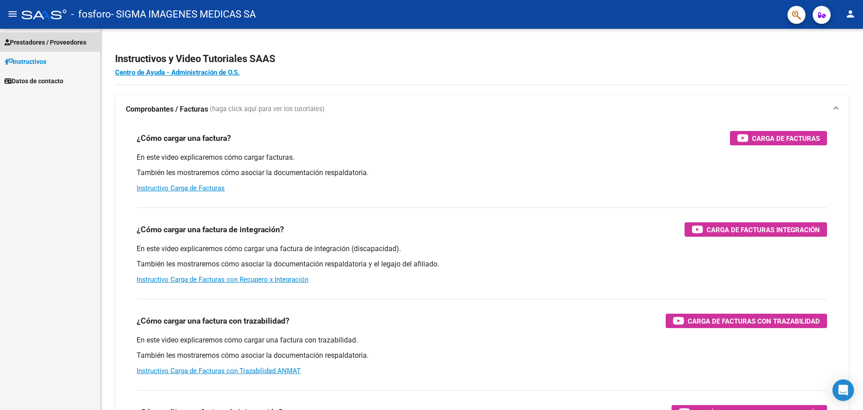
click at [40, 41] on span "Prestadores / Proveedores" at bounding box center [45, 42] width 82 height 10
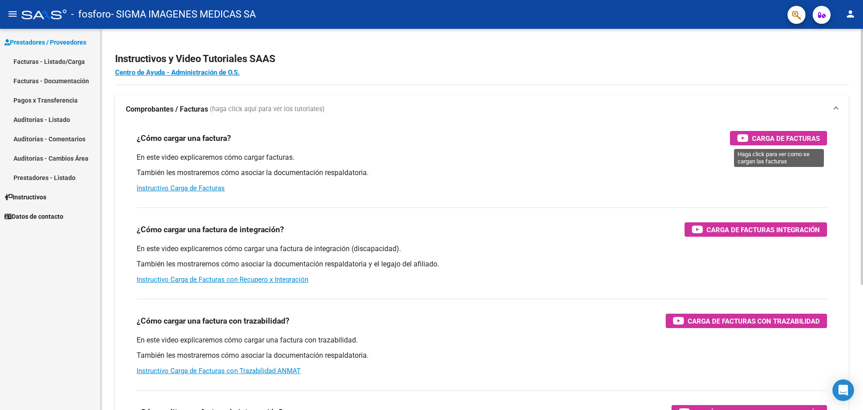
click at [796, 141] on span "Carga de Facturas" at bounding box center [786, 138] width 68 height 11
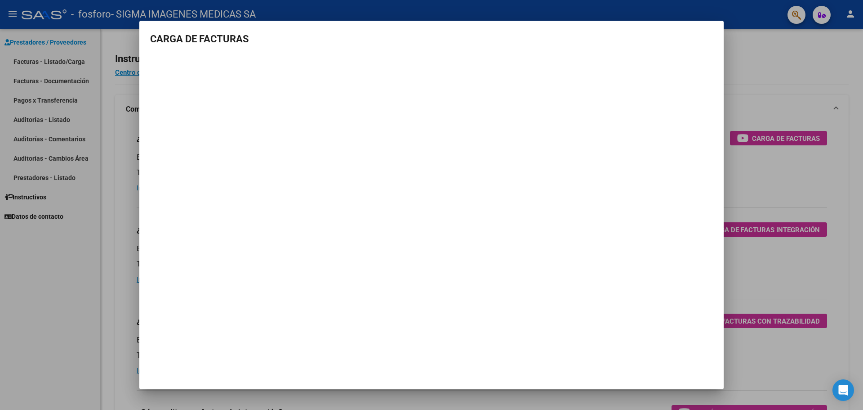
click at [779, 68] on div at bounding box center [431, 205] width 863 height 410
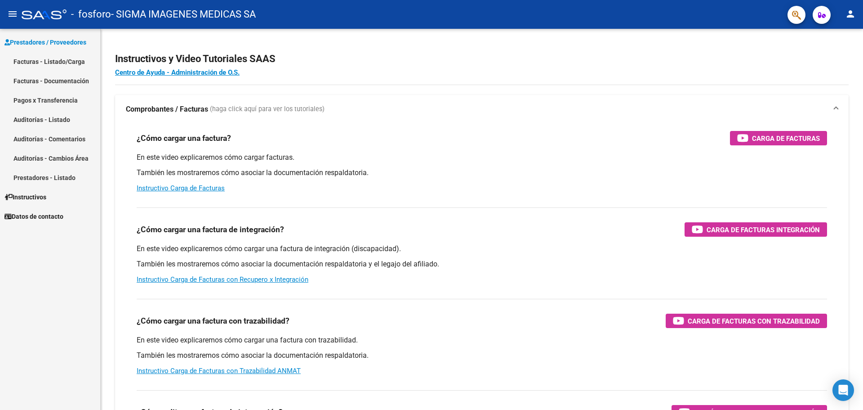
click at [39, 62] on link "Facturas - Listado/Carga" at bounding box center [50, 61] width 100 height 19
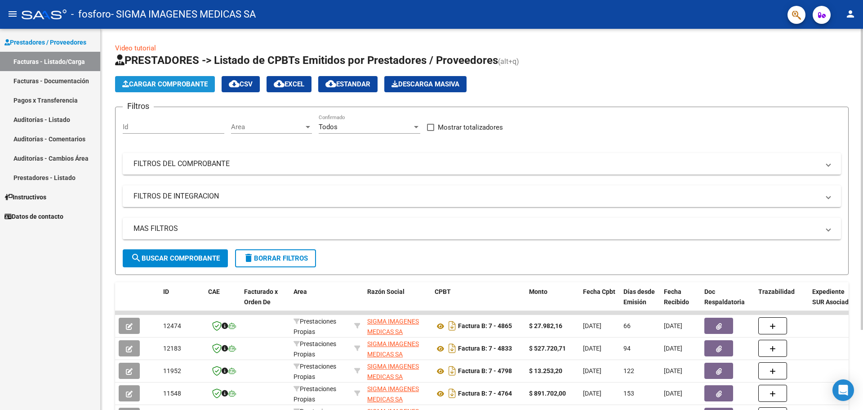
click at [190, 83] on span "Cargar Comprobante" at bounding box center [164, 84] width 85 height 8
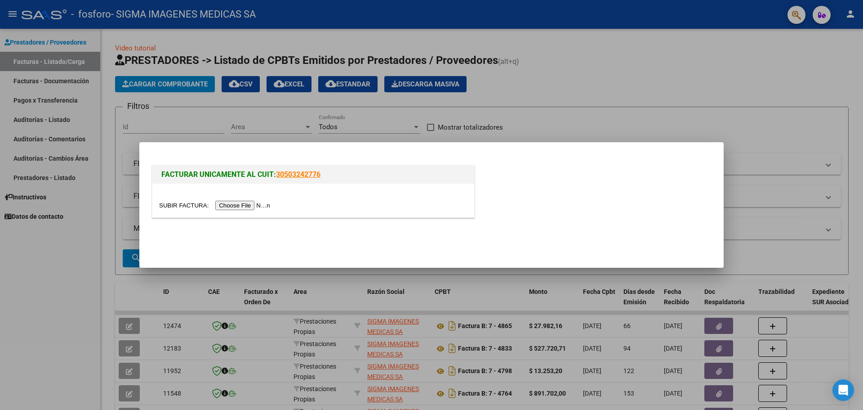
click at [247, 208] on input "file" at bounding box center [216, 204] width 114 height 9
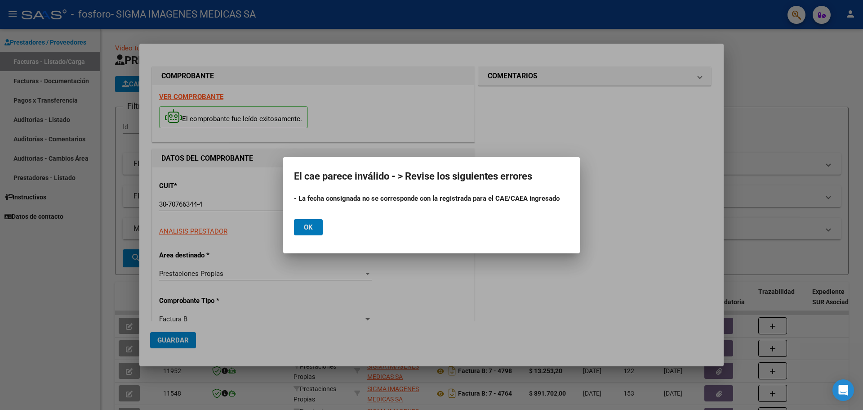
click at [313, 227] on button "Ok" at bounding box center [308, 227] width 29 height 16
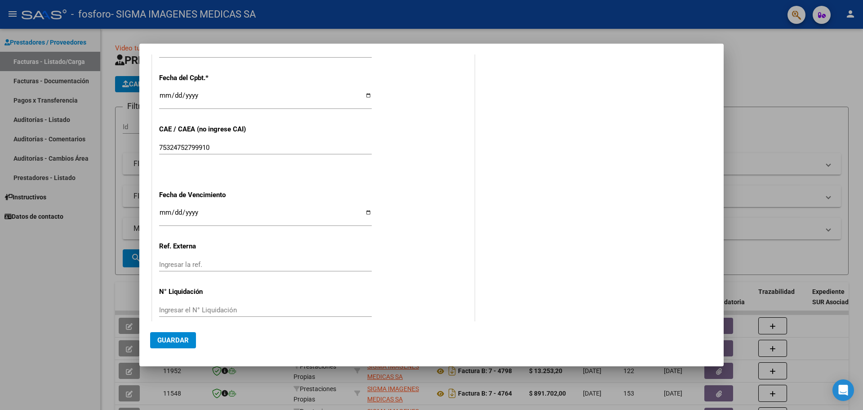
scroll to position [418, 0]
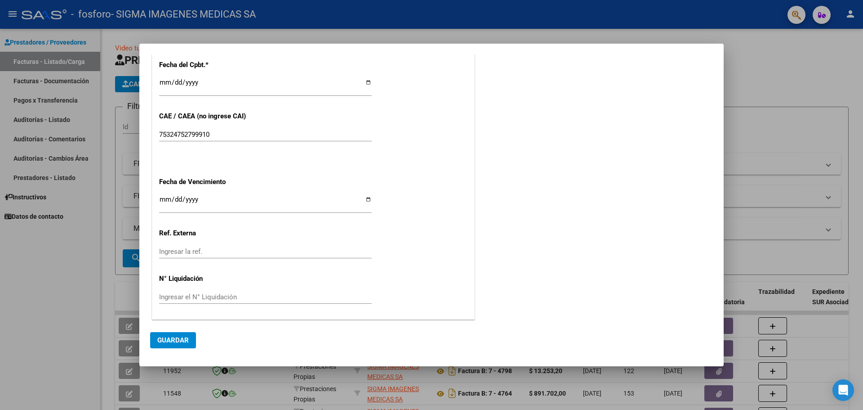
click at [367, 84] on input "[DATE]" at bounding box center [265, 86] width 213 height 14
type input "[DATE]"
click at [180, 340] on span "Guardar" at bounding box center [172, 340] width 31 height 8
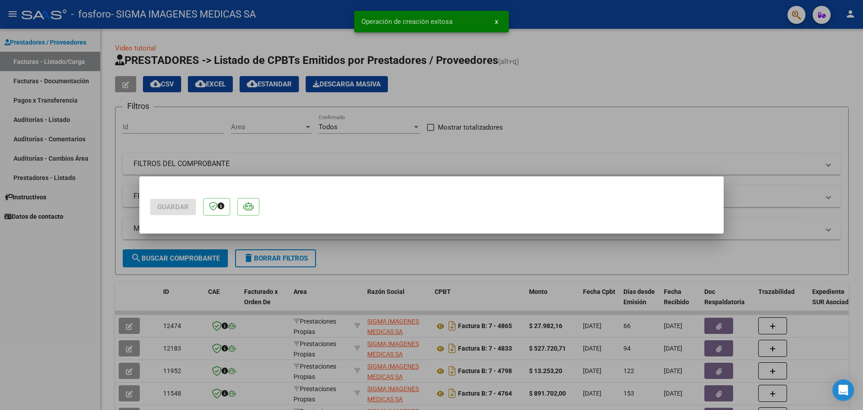
scroll to position [0, 0]
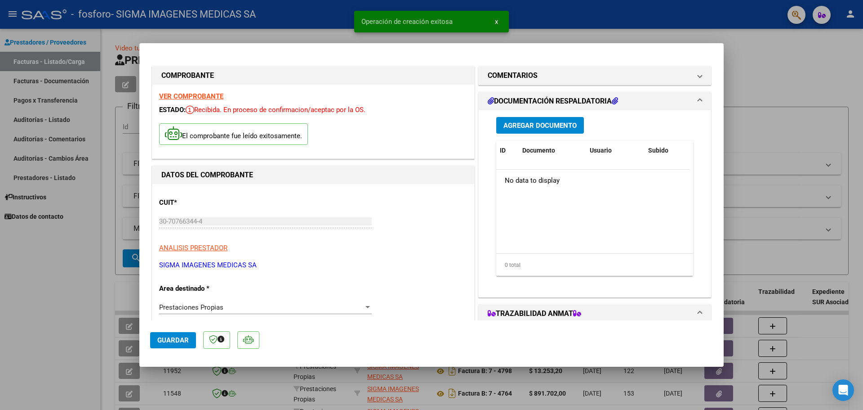
click at [558, 124] on span "Agregar Documento" at bounding box center [539, 125] width 73 height 8
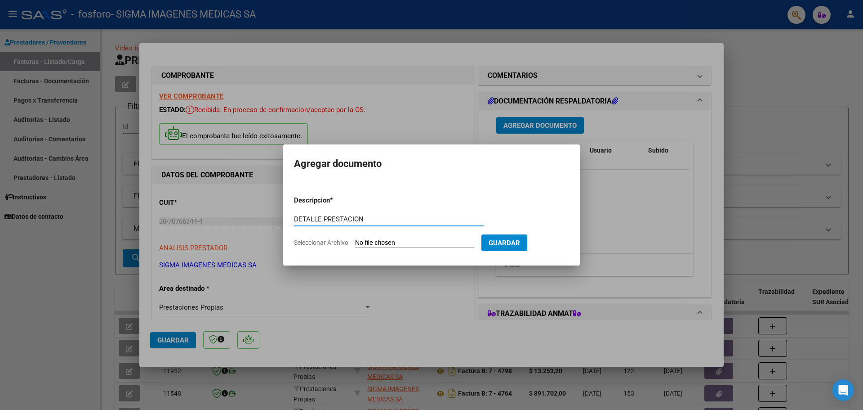
type input "DETALLE PRESTACION"
click at [392, 240] on input "Seleccionar Archivo" at bounding box center [414, 243] width 119 height 9
type input "C:\fakepath\DETALLE PRESTACIONES.pdf"
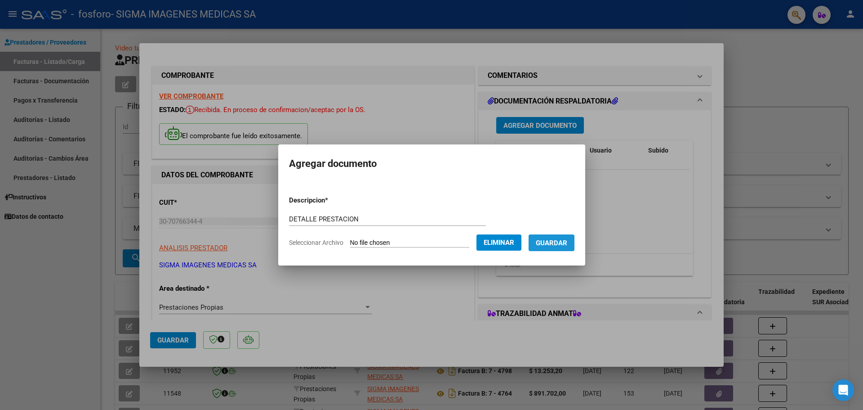
click at [565, 245] on span "Guardar" at bounding box center [551, 243] width 31 height 8
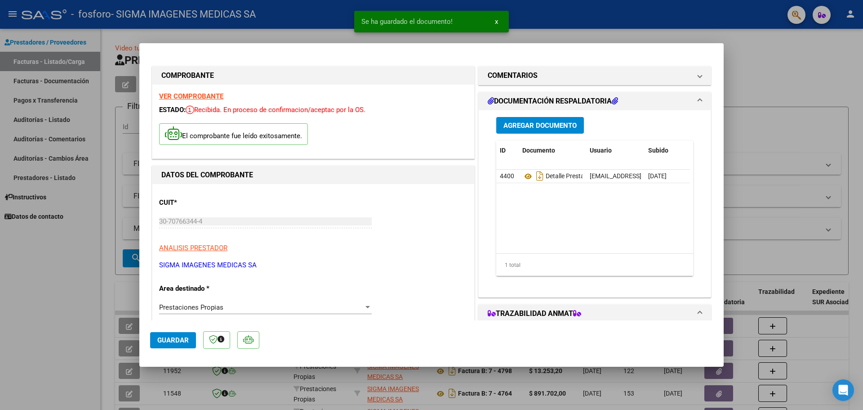
drag, startPoint x: 394, startPoint y: 49, endPoint x: 420, endPoint y: 65, distance: 30.7
click at [420, 65] on mat-dialog-container "COMPROBANTE VER COMPROBANTE ESTADO: Recibida. En proceso de confirmacion/acepta…" at bounding box center [431, 204] width 584 height 323
drag, startPoint x: 421, startPoint y: 55, endPoint x: 557, endPoint y: 62, distance: 136.9
click at [557, 62] on div "COMPROBANTE VER COMPROBANTE ESTADO: Recibida. En proceso de confirmacion/acepta…" at bounding box center [431, 413] width 563 height 718
click at [529, 121] on span "Agregar Documento" at bounding box center [539, 125] width 73 height 8
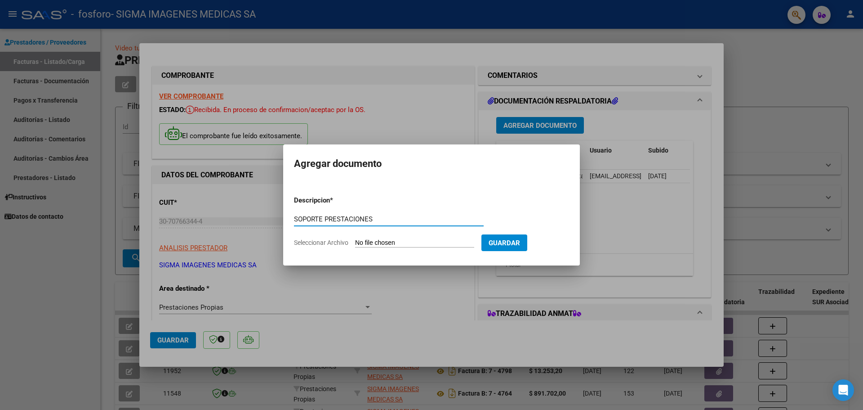
type input "SOPORTE PRESTACIONES"
click at [390, 240] on input "Seleccionar Archivo" at bounding box center [414, 243] width 119 height 9
type input "C:\fakepath\SOPORTE PRESTACIONES.pdf"
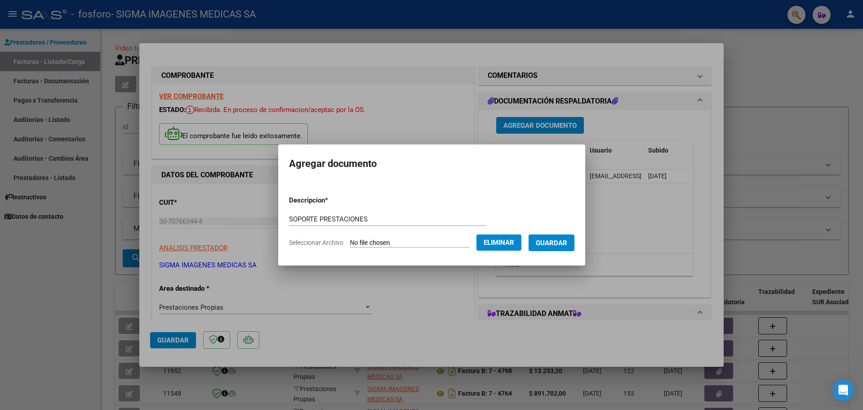
click at [560, 240] on span "Guardar" at bounding box center [551, 243] width 31 height 8
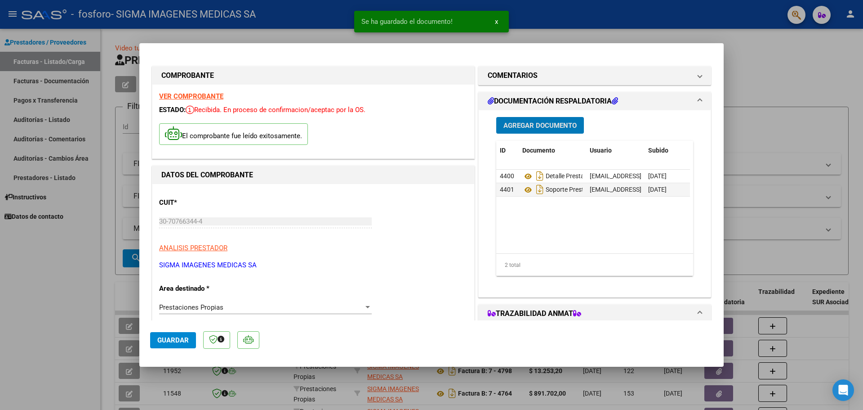
click at [546, 128] on span "Agregar Documento" at bounding box center [539, 125] width 73 height 8
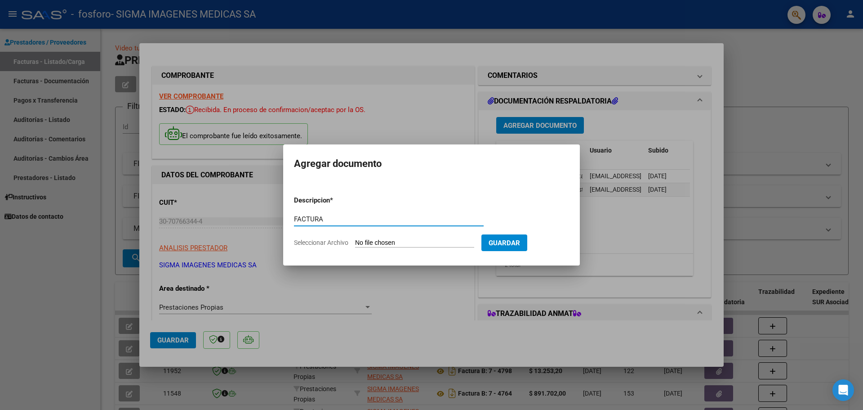
type input "FACTURA"
click at [401, 240] on input "Seleccionar Archivo" at bounding box center [414, 243] width 119 height 9
type input "C:\fakepath\B-0007-00004932.pdf"
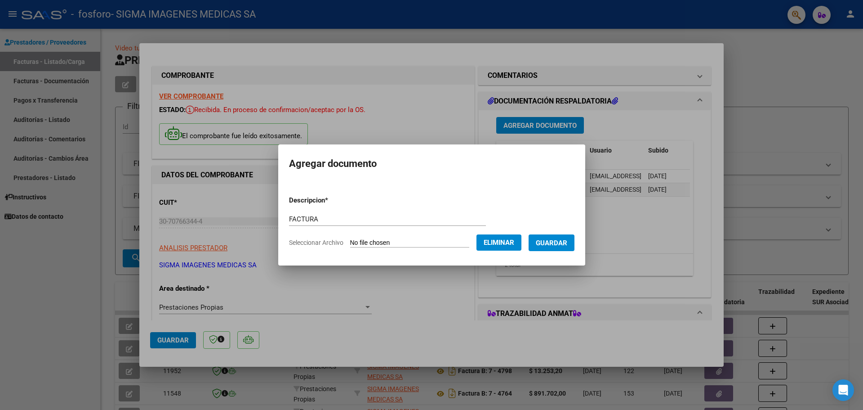
click at [558, 241] on span "Guardar" at bounding box center [551, 243] width 31 height 8
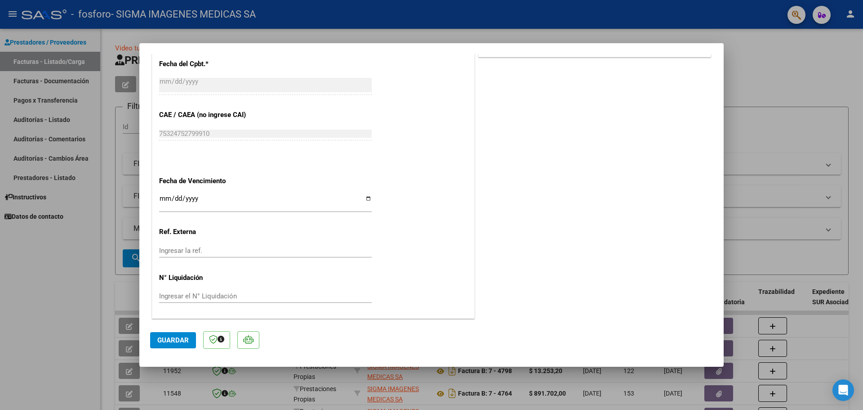
scroll to position [272, 0]
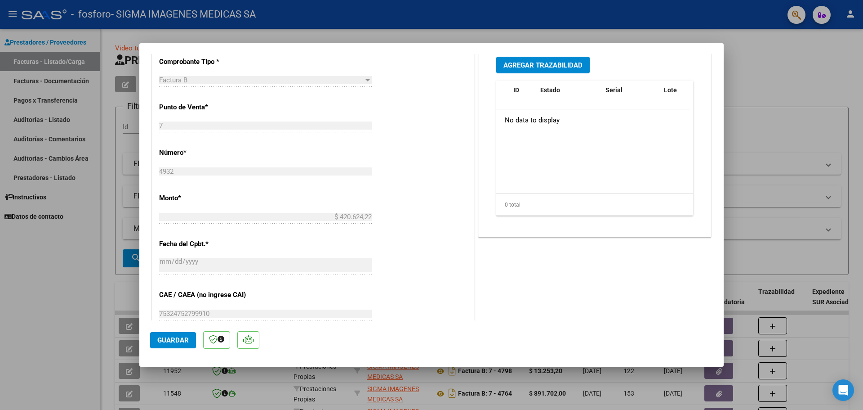
click at [169, 339] on span "Guardar" at bounding box center [172, 340] width 31 height 8
click at [777, 81] on div at bounding box center [431, 205] width 863 height 410
type input "$ 0,00"
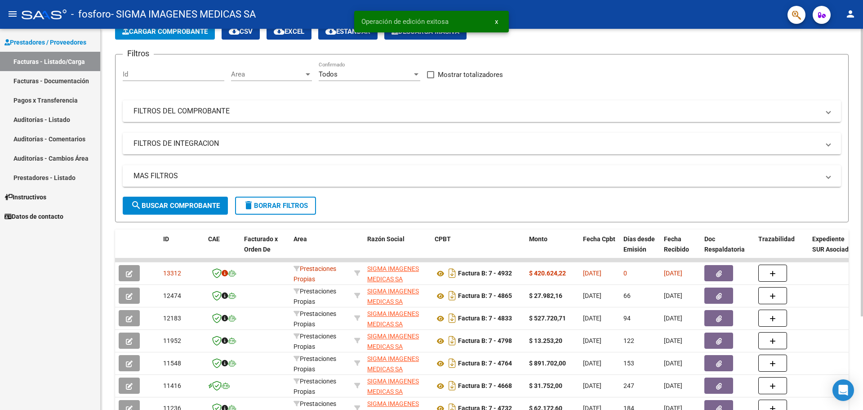
scroll to position [124, 0]
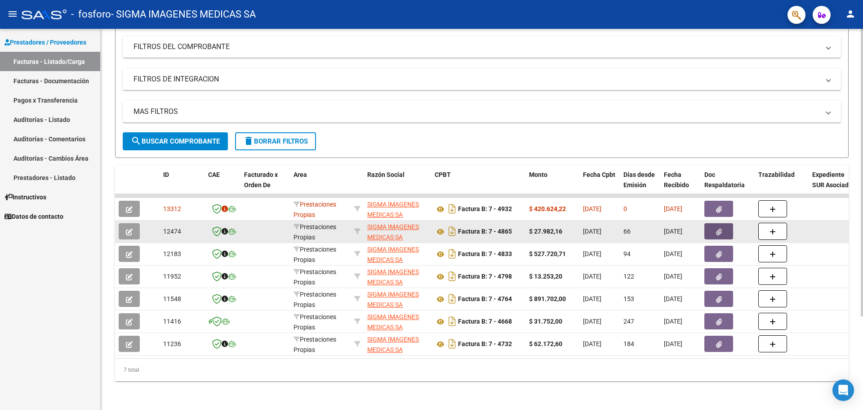
click at [716, 228] on icon "button" at bounding box center [719, 231] width 6 height 7
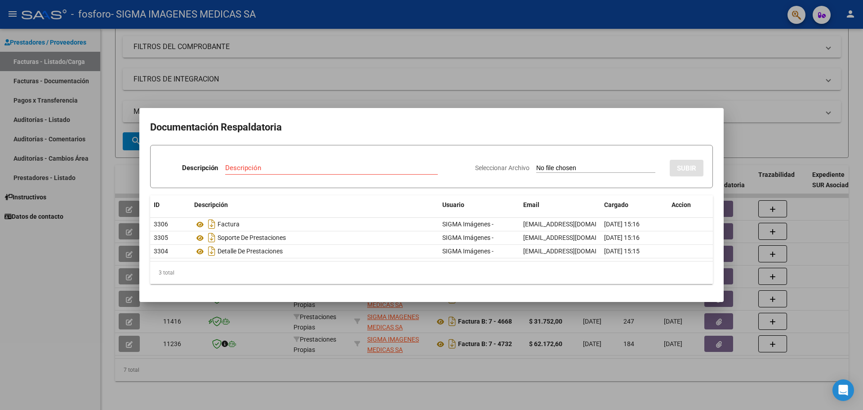
click at [856, 106] on div at bounding box center [431, 205] width 863 height 410
